Goal: Task Accomplishment & Management: Manage account settings

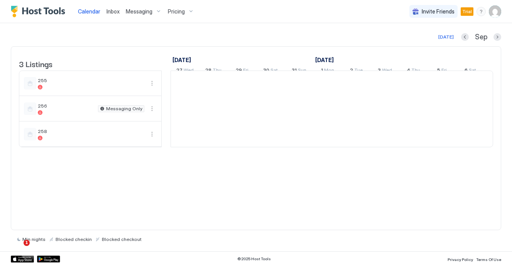
scroll to position [0, 429]
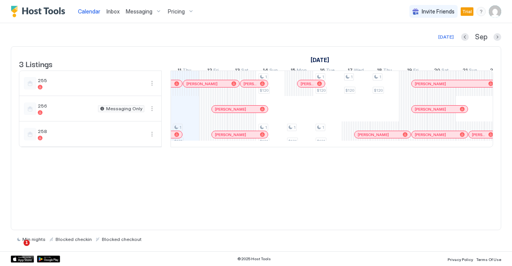
click at [494, 14] on img "User profile" at bounding box center [495, 11] width 12 height 12
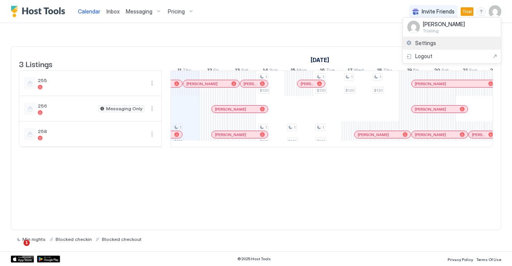
click at [447, 44] on div "Settings" at bounding box center [452, 44] width 98 height 14
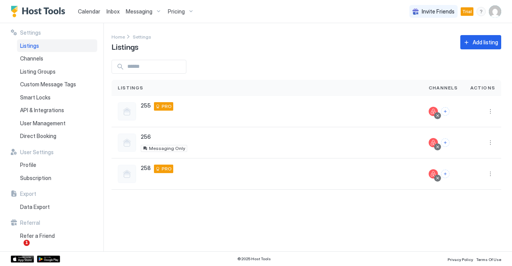
click at [466, 8] on span "Trial" at bounding box center [467, 11] width 10 height 7
click at [467, 12] on span "Trial" at bounding box center [467, 11] width 10 height 7
click at [495, 8] on img "User profile" at bounding box center [495, 11] width 12 height 12
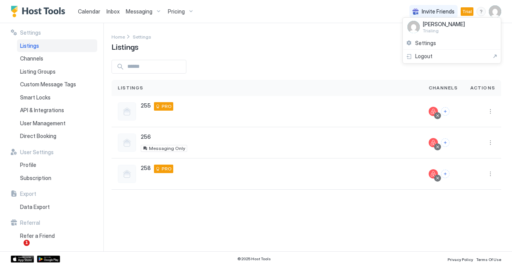
click at [464, 7] on div at bounding box center [256, 133] width 512 height 266
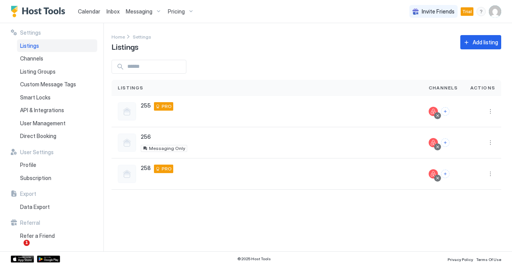
click at [502, 7] on div "Calendar Inbox Messaging Pricing Invite Friends Trial MD" at bounding box center [256, 11] width 512 height 23
click at [497, 8] on img "User profile" at bounding box center [495, 11] width 12 height 12
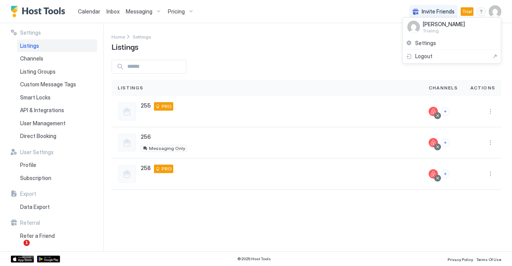
click at [448, 30] on span "Trialing" at bounding box center [444, 31] width 42 height 6
click at [426, 46] on span "Settings" at bounding box center [425, 43] width 21 height 7
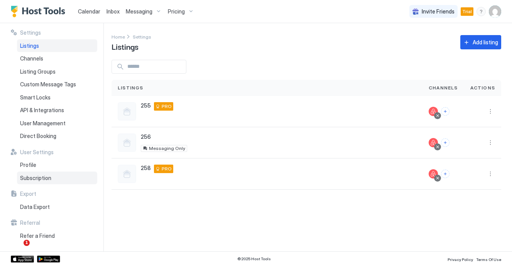
click at [48, 175] on span "Subscription" at bounding box center [35, 178] width 31 height 7
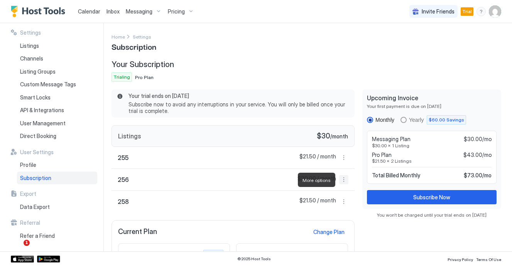
click at [342, 180] on button "More options" at bounding box center [343, 179] width 9 height 9
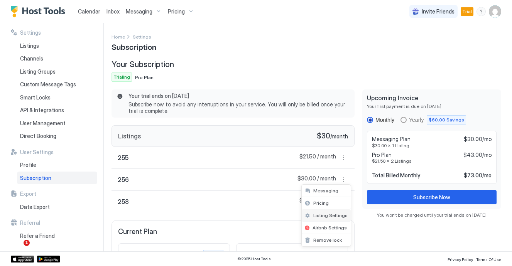
click at [329, 214] on span "Listing Settings" at bounding box center [330, 216] width 34 height 6
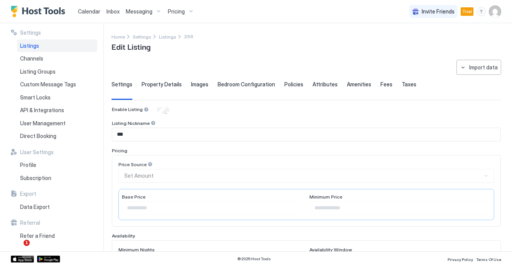
click at [500, 12] on img "User profile" at bounding box center [495, 11] width 12 height 12
click at [30, 167] on div at bounding box center [256, 133] width 512 height 266
click at [30, 177] on div at bounding box center [256, 133] width 512 height 266
click at [25, 180] on span "Subscription" at bounding box center [35, 178] width 31 height 7
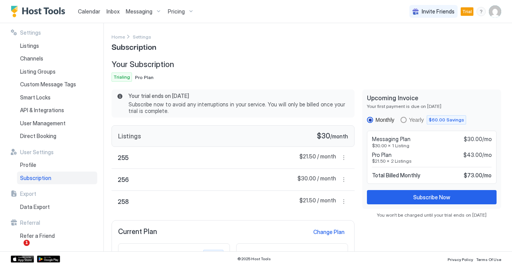
click at [133, 50] on span "Subscription" at bounding box center [134, 47] width 45 height 12
click at [135, 37] on span "Settings" at bounding box center [142, 37] width 19 height 6
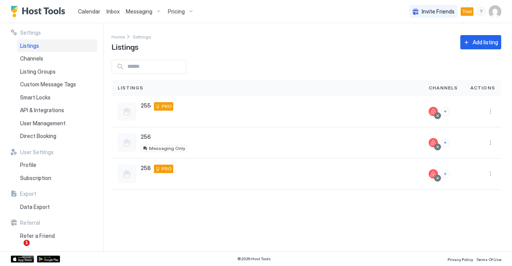
click at [494, 8] on img "User profile" at bounding box center [495, 11] width 12 height 12
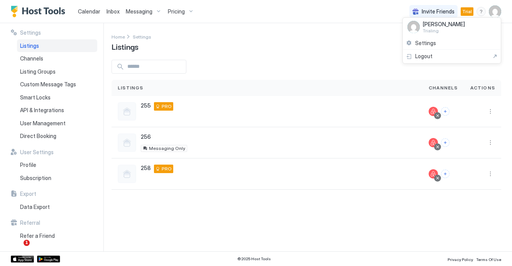
click at [445, 28] on span "Trialing" at bounding box center [444, 31] width 42 height 6
click at [430, 45] on span "Settings" at bounding box center [425, 43] width 21 height 7
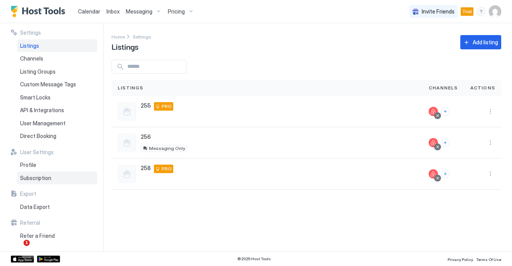
click at [44, 179] on span "Subscription" at bounding box center [35, 178] width 31 height 7
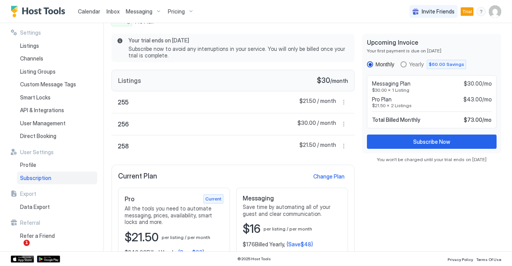
scroll to position [73, 0]
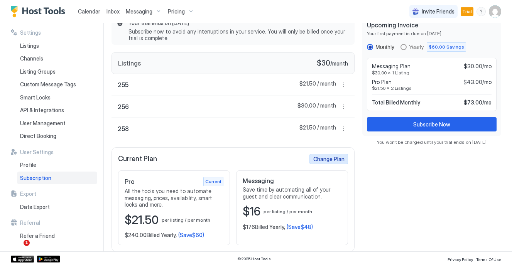
click at [328, 162] on div "Change Plan" at bounding box center [328, 159] width 31 height 8
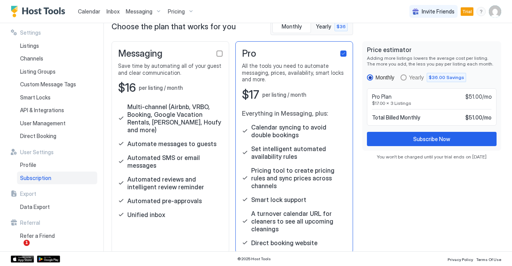
scroll to position [45, 0]
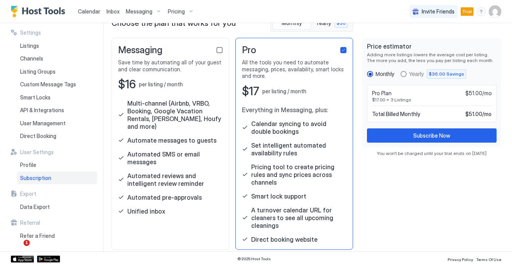
click at [218, 51] on div "checkbox" at bounding box center [220, 50] width 6 height 6
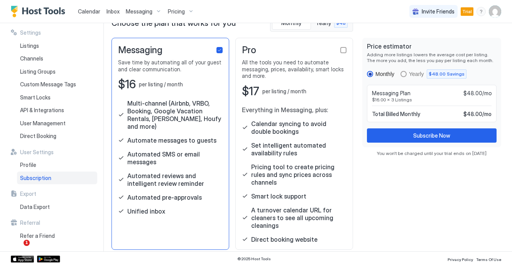
scroll to position [0, 0]
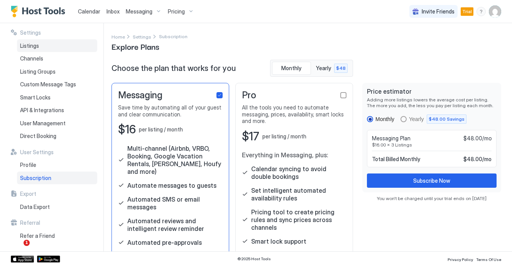
click at [35, 44] on span "Listings" at bounding box center [29, 45] width 19 height 7
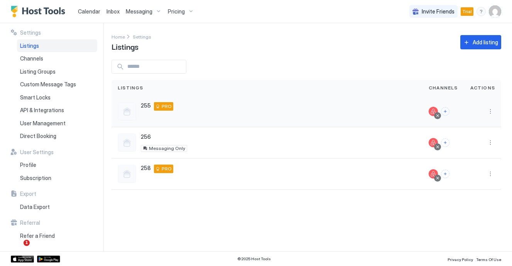
click at [438, 116] on div at bounding box center [438, 116] width 4 height 4
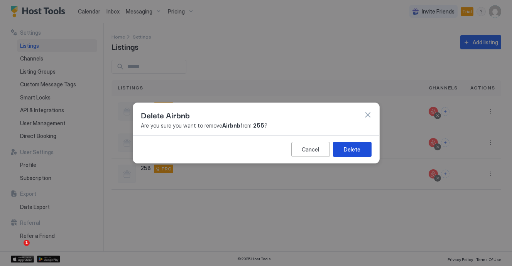
click at [350, 148] on div "Delete" at bounding box center [352, 150] width 17 height 8
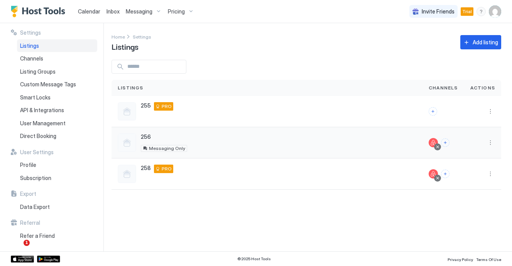
click at [440, 147] on div at bounding box center [438, 147] width 4 height 4
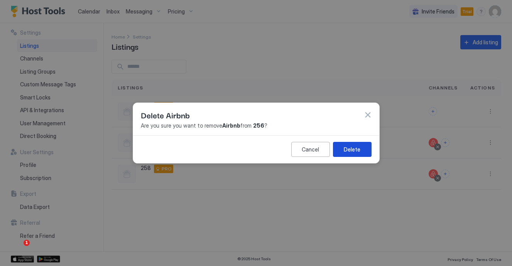
click at [360, 149] on button "Delete" at bounding box center [352, 149] width 39 height 15
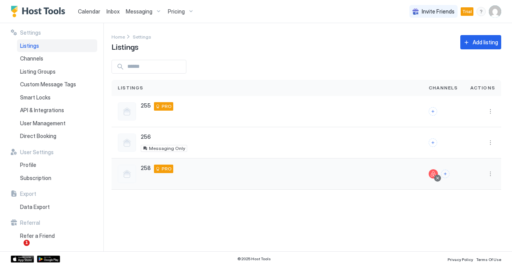
click at [439, 178] on div at bounding box center [438, 178] width 4 height 4
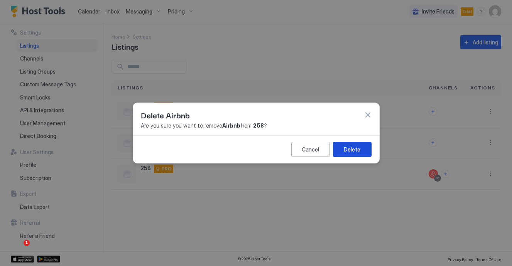
click at [351, 146] on div "Delete" at bounding box center [352, 150] width 17 height 8
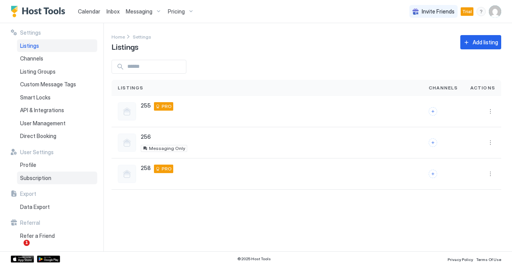
click at [39, 178] on span "Subscription" at bounding box center [35, 178] width 31 height 7
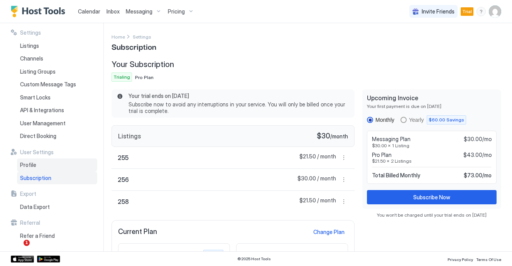
click at [48, 166] on div "Profile" at bounding box center [57, 165] width 80 height 13
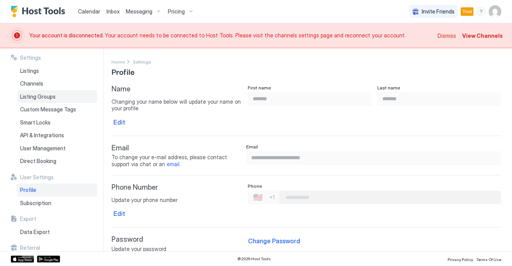
scroll to position [22, 0]
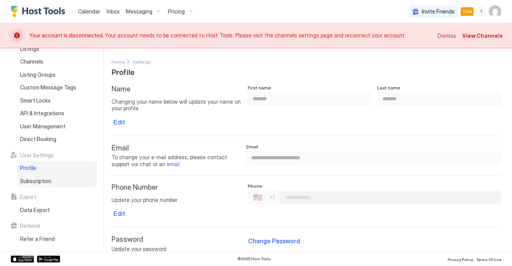
click at [42, 184] on span "Subscription" at bounding box center [35, 181] width 31 height 7
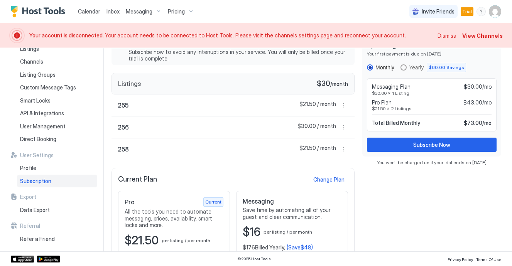
scroll to position [78, 0]
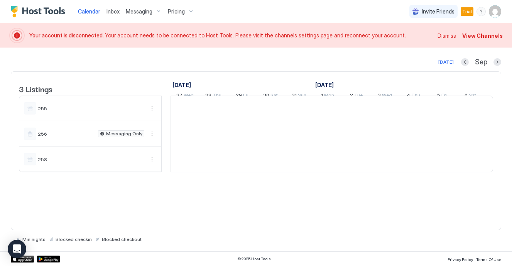
scroll to position [0, 429]
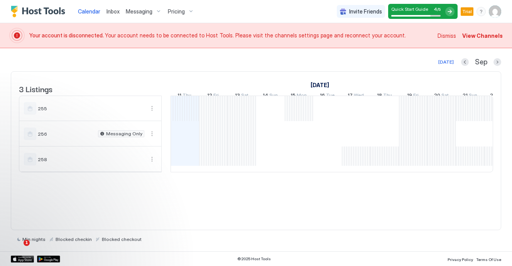
click at [138, 10] on span "Messaging" at bounding box center [139, 11] width 27 height 7
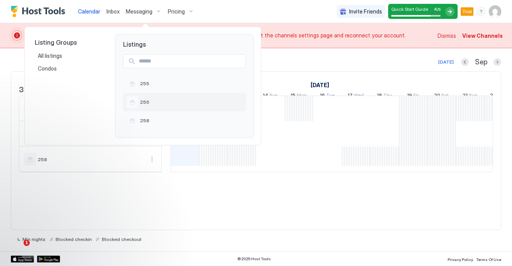
click at [153, 100] on span "256" at bounding box center [191, 102] width 103 height 6
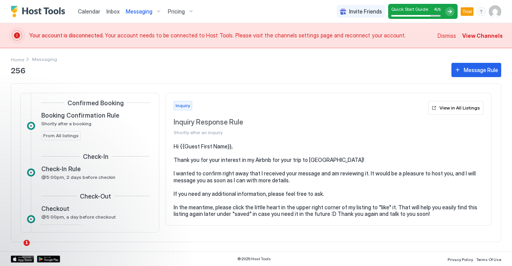
scroll to position [123, 0]
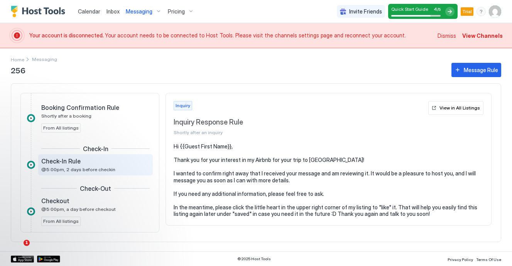
click at [106, 164] on div "Check-In Rule" at bounding box center [90, 161] width 98 height 8
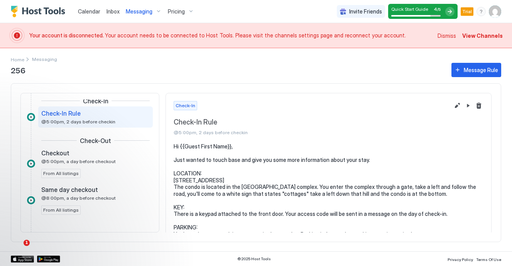
scroll to position [172, 0]
click at [106, 164] on div "Checkout @5:00pm, a day before checkout From All listings" at bounding box center [95, 163] width 108 height 29
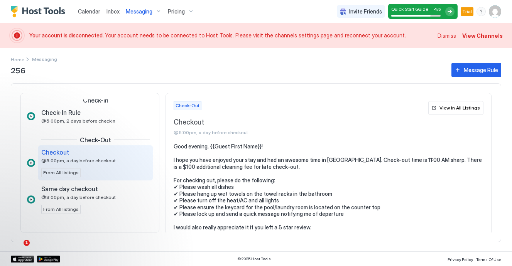
click at [112, 160] on div "Checkout @5:00pm, a day before checkout" at bounding box center [90, 156] width 98 height 15
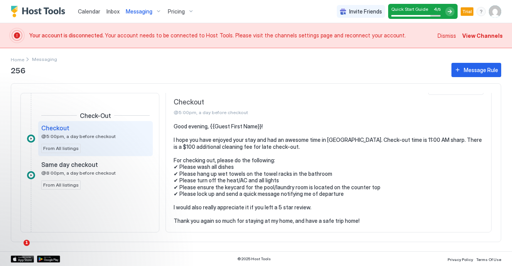
scroll to position [198, 0]
